Goal: Information Seeking & Learning: Learn about a topic

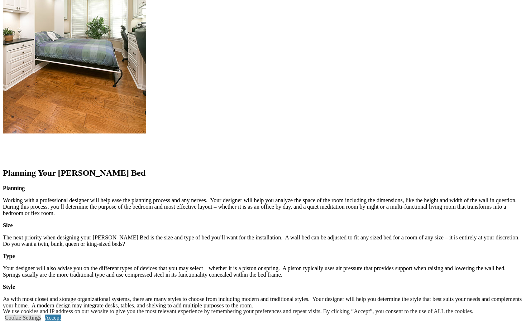
scroll to position [825, 0]
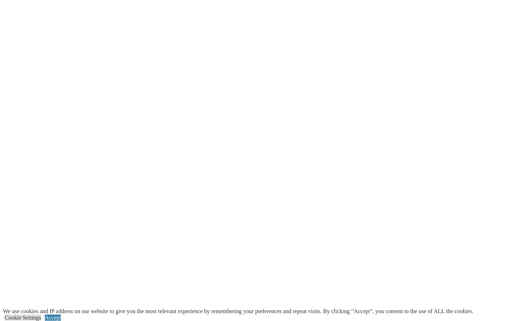
scroll to position [1424, 0]
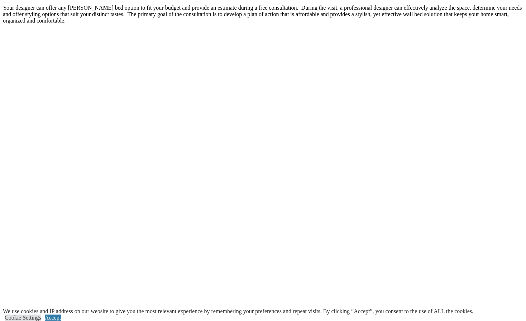
scroll to position [1143, 0]
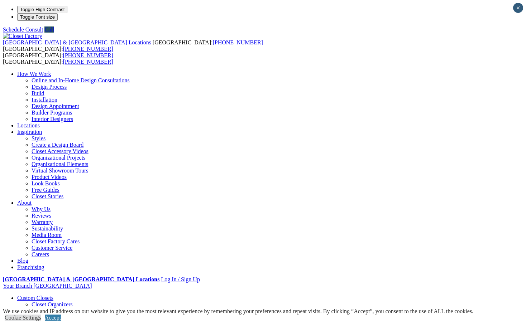
drag, startPoint x: 0, startPoint y: 0, endPoint x: 125, endPoint y: 33, distance: 129.3
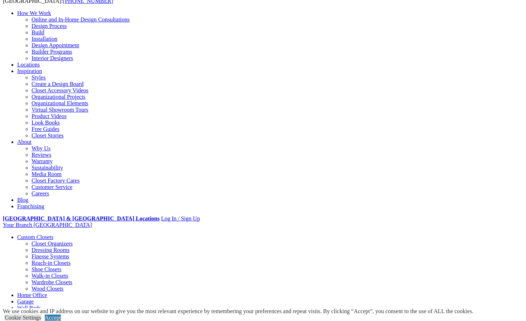
scroll to position [68, 0]
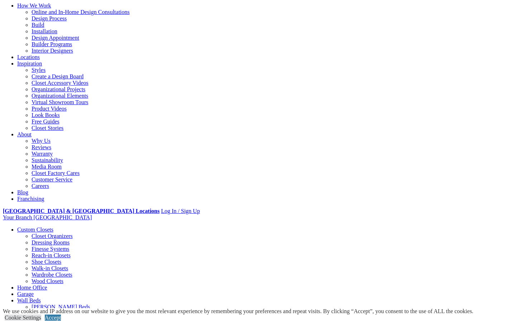
drag, startPoint x: 0, startPoint y: 0, endPoint x: 196, endPoint y: 164, distance: 255.2
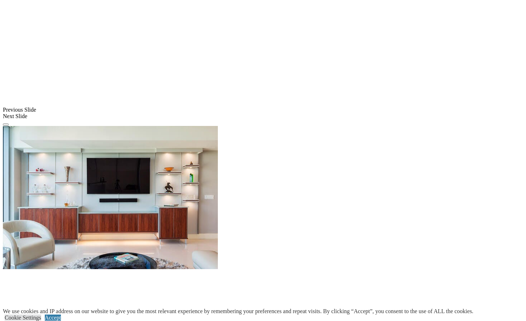
scroll to position [571, 0]
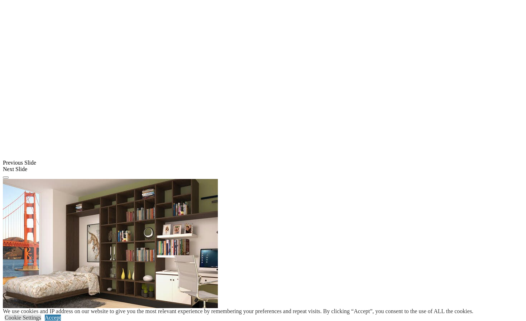
scroll to position [568, 0]
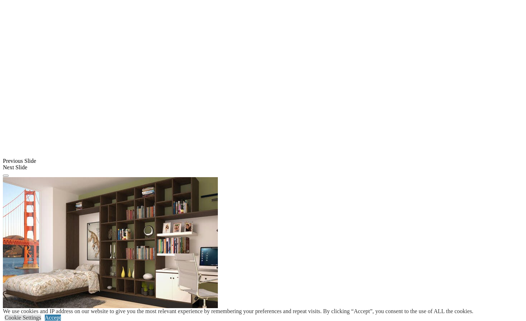
drag, startPoint x: 0, startPoint y: 0, endPoint x: 328, endPoint y: 118, distance: 348.9
drag, startPoint x: 328, startPoint y: 118, endPoint x: 355, endPoint y: 21, distance: 100.6
